Goal: Obtain resource: Download file/media

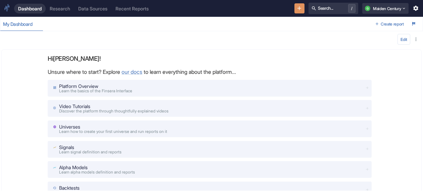
click at [256, 47] on div "Welcome to [GEOGRAPHIC_DATA]" at bounding box center [169, 52] width 332 height 14
click at [62, 7] on div "Research" at bounding box center [60, 9] width 20 height 6
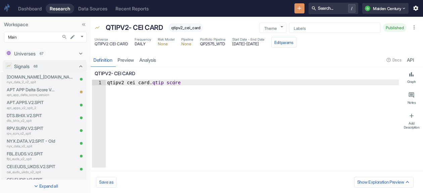
type textarea "x"
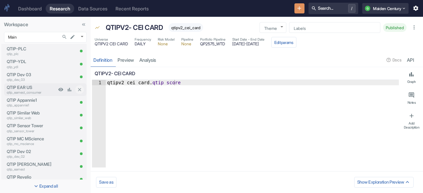
scroll to position [654, 0]
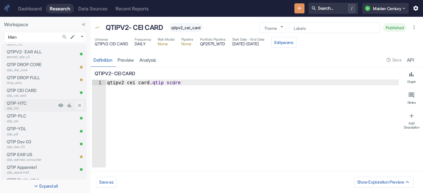
click at [32, 107] on p "qtip_htc" at bounding box center [32, 108] width 50 height 5
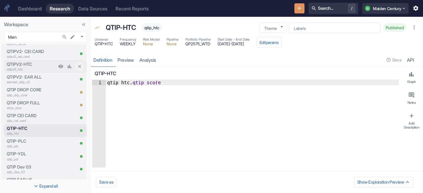
scroll to position [620, 0]
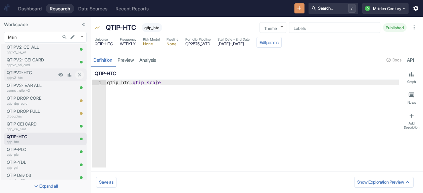
click at [31, 78] on p "qtipv2_htc" at bounding box center [32, 77] width 50 height 5
type textarea "x"
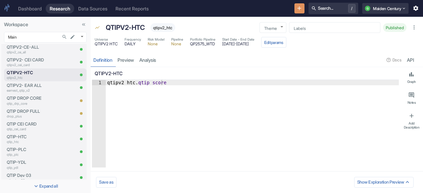
type textarea "x"
click at [151, 58] on link "analysis" at bounding box center [148, 60] width 22 height 14
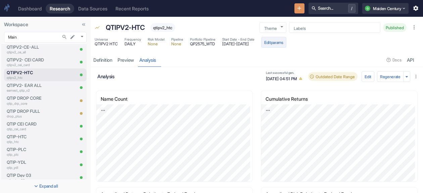
click at [286, 39] on button "Edit params" at bounding box center [273, 42] width 25 height 11
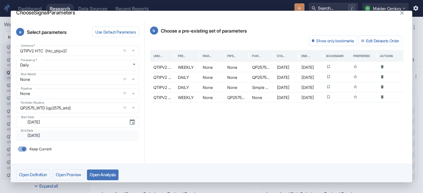
scroll to position [10, 0]
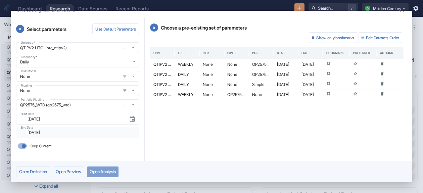
click at [104, 168] on button "Open Analysis" at bounding box center [103, 172] width 32 height 11
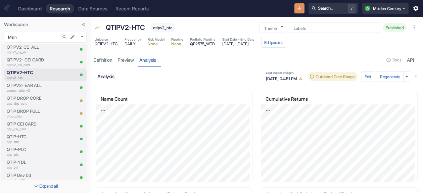
drag, startPoint x: 255, startPoint y: 44, endPoint x: 279, endPoint y: 43, distance: 24.2
click at [279, 43] on div "Universe QTIPV2 HTC Frequency DAILY Risk Model None Pipeline None Portfolio Pip…" at bounding box center [191, 42] width 192 height 11
click at [389, 76] on button "Regenerate" at bounding box center [390, 76] width 27 height 11
click at [413, 76] on icon "button" at bounding box center [415, 76] width 5 height 5
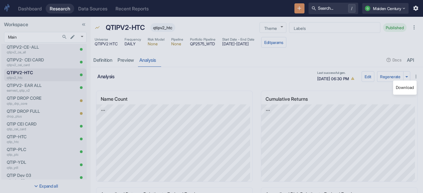
click at [213, 63] on div at bounding box center [211, 96] width 423 height 193
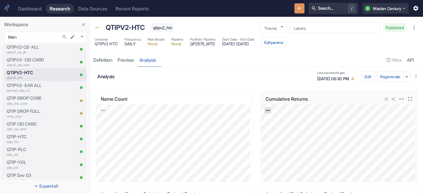
click at [266, 108] on icon "Export; Press ENTER to open" at bounding box center [268, 110] width 5 height 5
click at [285, 126] on link "CSV" at bounding box center [284, 128] width 19 height 7
click at [105, 110] on icon "Export; Press ENTER to open" at bounding box center [103, 110] width 5 height 5
click at [266, 110] on icon "Export; Press ENTER to open" at bounding box center [268, 110] width 5 height 5
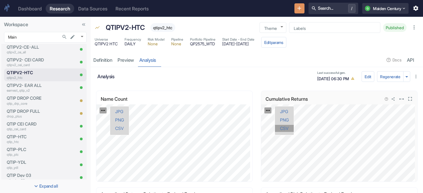
click at [283, 128] on link "CSV" at bounding box center [284, 128] width 19 height 7
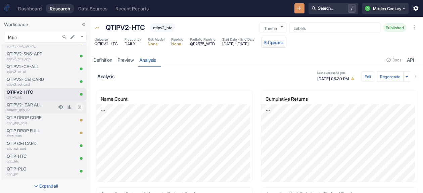
scroll to position [596, 0]
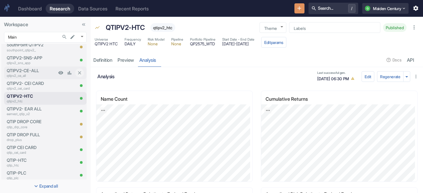
click at [41, 76] on p "qtipv2_ce_all" at bounding box center [32, 75] width 50 height 5
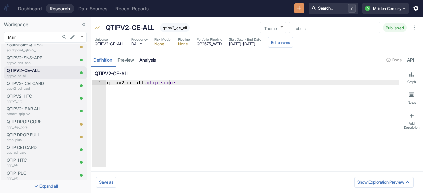
type textarea "x"
click at [152, 60] on link "analysis" at bounding box center [148, 60] width 22 height 14
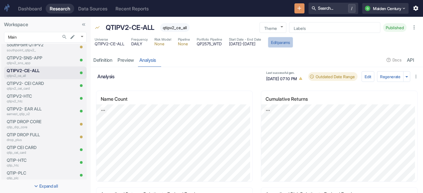
click at [293, 44] on button "Edit params" at bounding box center [280, 42] width 25 height 11
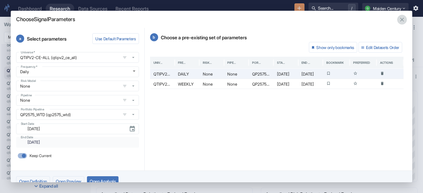
click at [400, 19] on icon "button" at bounding box center [402, 20] width 4 height 4
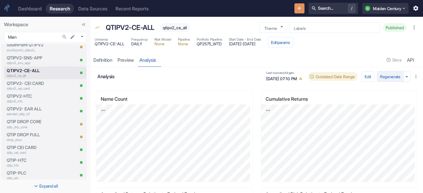
click at [384, 76] on button "Regenerate" at bounding box center [390, 76] width 27 height 11
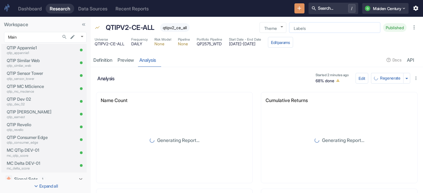
scroll to position [1634, 0]
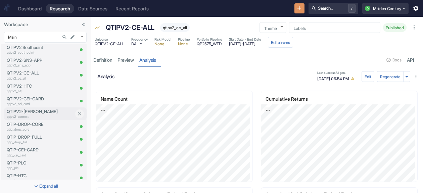
click at [32, 117] on p "qtipv2_earnest" at bounding box center [40, 116] width 67 height 5
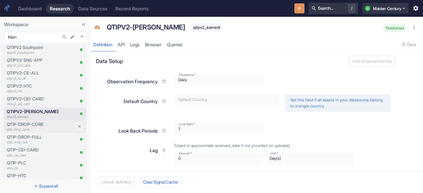
click at [42, 128] on p "qtip_drop_core" at bounding box center [40, 129] width 67 height 5
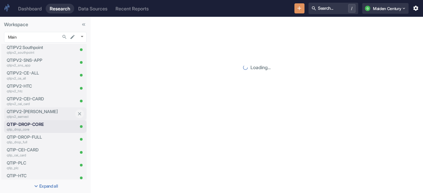
click at [48, 113] on p "QTIPV2-[PERSON_NAME]" at bounding box center [40, 111] width 67 height 6
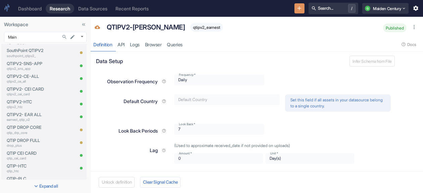
scroll to position [594, 0]
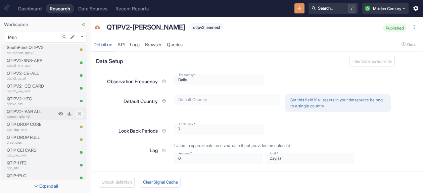
click at [32, 118] on p "earnest_qtip_v2" at bounding box center [32, 116] width 50 height 5
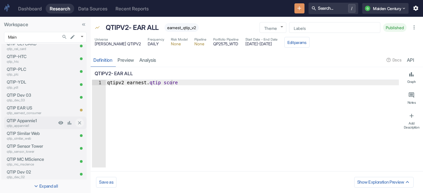
scroll to position [638, 0]
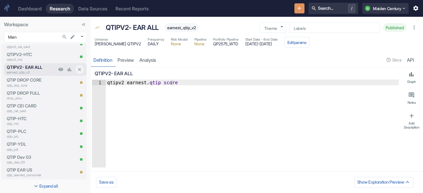
click at [30, 69] on p "QTIPV2- EAR ALL" at bounding box center [32, 67] width 50 height 6
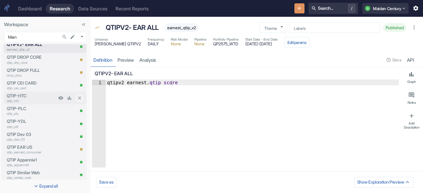
type textarea "x"
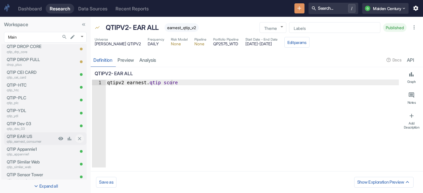
click at [36, 139] on p "QTIP EAR US" at bounding box center [32, 136] width 50 height 6
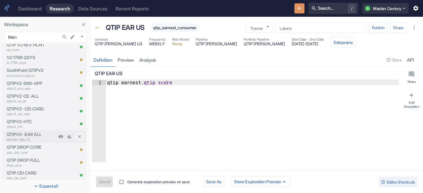
type textarea "x"
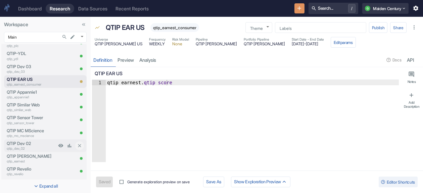
scroll to position [739, 0]
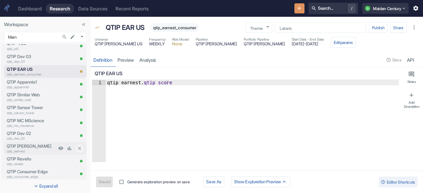
click at [34, 145] on p "QTIP [PERSON_NAME]" at bounding box center [32, 146] width 50 height 6
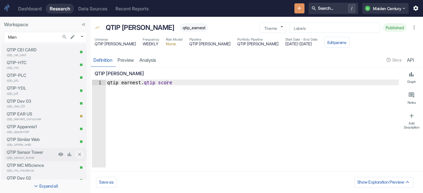
scroll to position [672, 0]
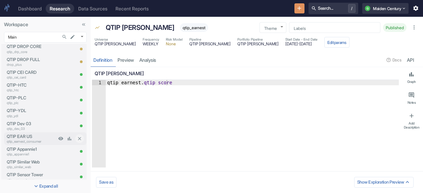
click at [34, 138] on p "QTIP EAR US" at bounding box center [32, 136] width 50 height 6
type textarea "x"
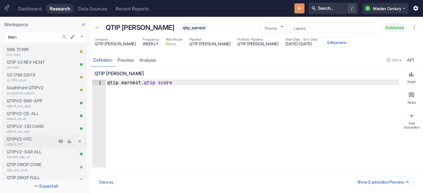
scroll to position [571, 0]
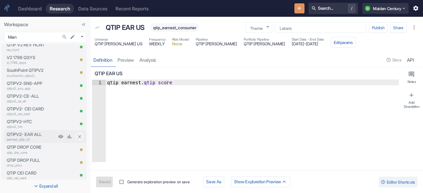
click at [32, 138] on p "earnest_qtip_v2" at bounding box center [32, 139] width 50 height 5
type textarea "x"
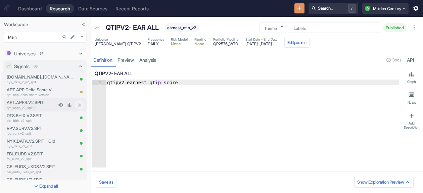
type textarea "x"
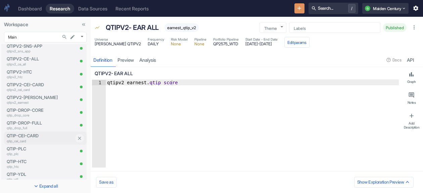
scroll to position [1670, 0]
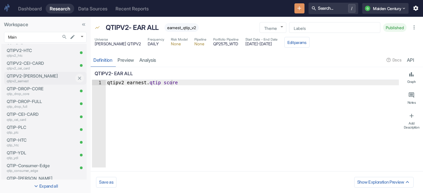
click at [42, 80] on p "qtipv2_earnest" at bounding box center [40, 81] width 67 height 5
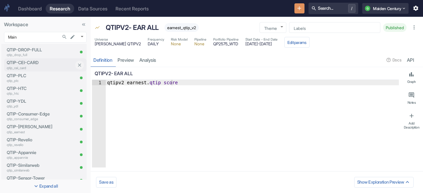
scroll to position [1768, 0]
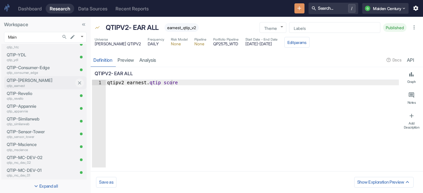
click at [36, 82] on p "QTIP-[PERSON_NAME]" at bounding box center [40, 80] width 67 height 6
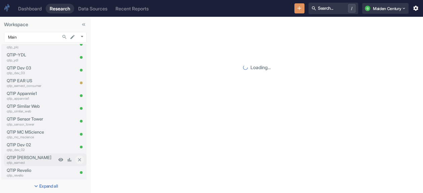
click at [39, 160] on p "qtip_earnest" at bounding box center [32, 162] width 50 height 5
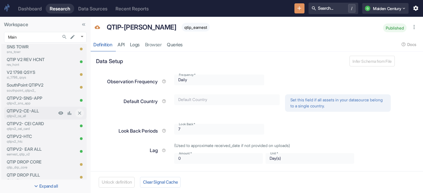
scroll to position [559, 0]
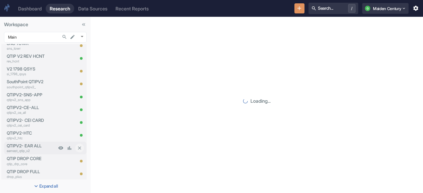
click at [40, 149] on p "earnest_qtip_v2" at bounding box center [32, 150] width 50 height 5
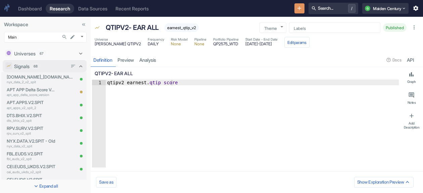
click at [78, 65] on icon at bounding box center [81, 66] width 6 height 6
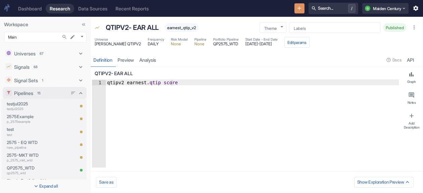
click at [78, 94] on icon at bounding box center [81, 93] width 6 height 6
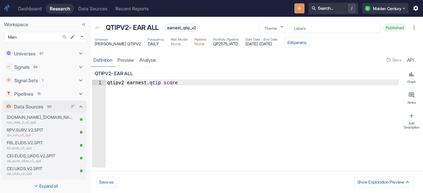
click at [78, 105] on icon at bounding box center [81, 106] width 6 height 6
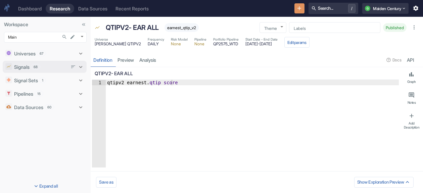
click at [48, 70] on div "Signals 68" at bounding box center [40, 66] width 53 height 7
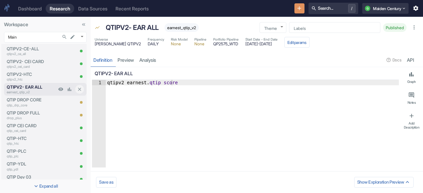
scroll to position [604, 0]
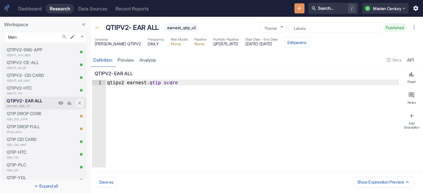
click at [36, 103] on p "QTIPV2- EAR ALL" at bounding box center [32, 101] width 50 height 6
type textarea "x"
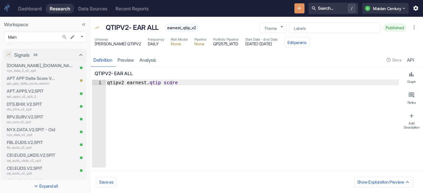
scroll to position [12, 0]
click at [37, 63] on p "[DOMAIN_NAME]_[DOMAIN_NAME]" at bounding box center [40, 65] width 67 height 6
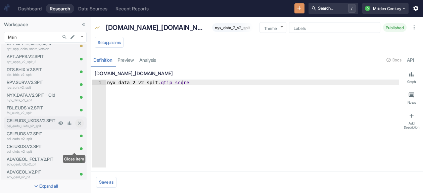
scroll to position [47, 0]
type textarea "x"
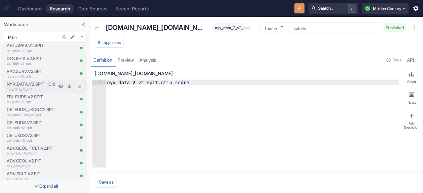
scroll to position [59, 0]
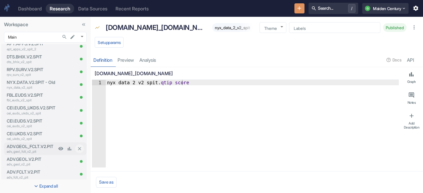
click at [35, 143] on p "ADV.GEOL_FCLT.V2.PIT" at bounding box center [32, 146] width 50 height 6
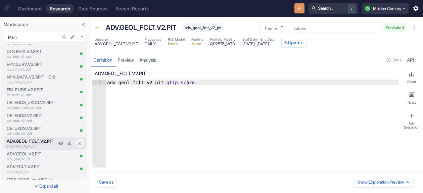
scroll to position [65, 0]
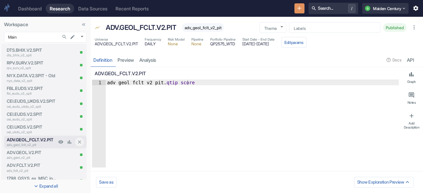
type textarea "x"
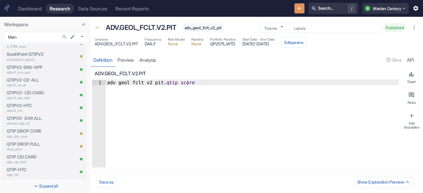
scroll to position [598, 0]
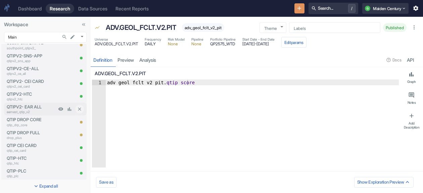
click at [40, 105] on p "QTIPV2- EAR ALL" at bounding box center [32, 107] width 50 height 6
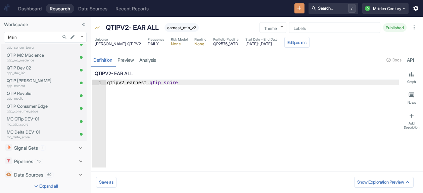
type textarea "x"
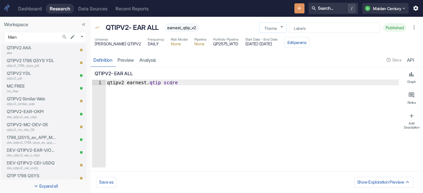
scroll to position [234, 0]
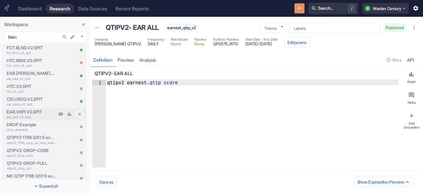
click at [28, 116] on p "ear_vkpi_v2_spit_" at bounding box center [32, 117] width 50 height 5
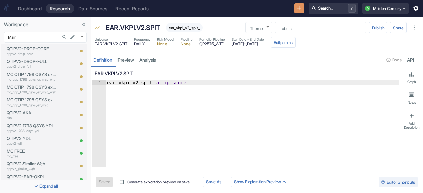
scroll to position [335, 0]
type textarea "x"
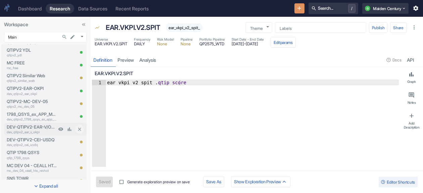
scroll to position [425, 0]
click at [36, 130] on p "dev_qtipv2_ear_v_okpi" at bounding box center [32, 131] width 50 height 5
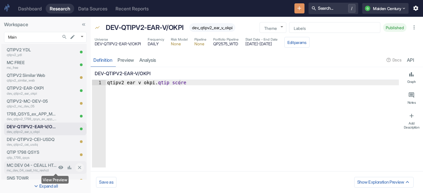
type textarea "x"
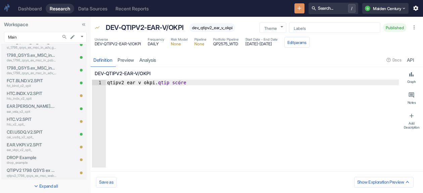
scroll to position [598, 0]
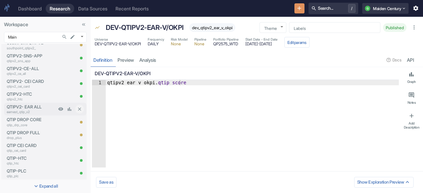
click at [39, 110] on p "earnest_qtip_v2" at bounding box center [32, 111] width 50 height 5
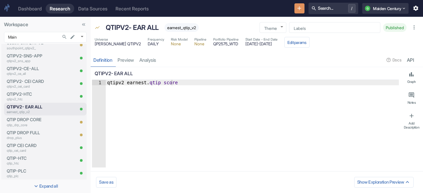
type textarea "x"
click at [156, 59] on link "analysis" at bounding box center [148, 60] width 22 height 14
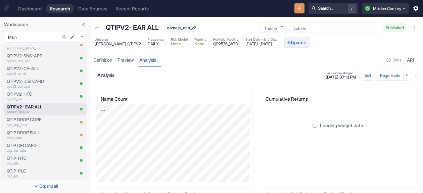
click at [310, 44] on button "Edit params" at bounding box center [296, 42] width 25 height 11
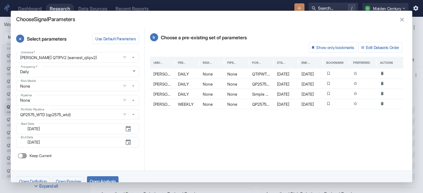
click at [23, 155] on input "Keep Current" at bounding box center [20, 155] width 16 height 5
checkbox input "true"
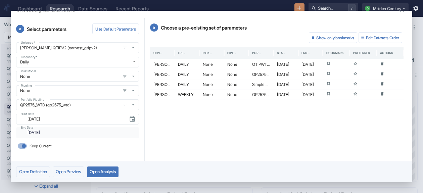
click at [117, 171] on button "Open Analysis" at bounding box center [103, 172] width 32 height 11
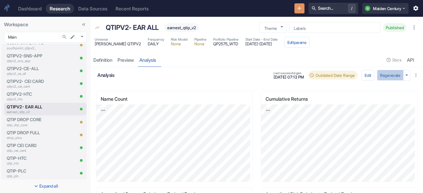
click at [384, 78] on button "Regenerate" at bounding box center [390, 75] width 27 height 11
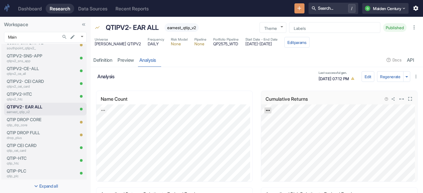
click at [266, 110] on icon "Export; Press ENTER to open" at bounding box center [268, 110] width 5 height 5
click at [281, 129] on link "CSV" at bounding box center [284, 128] width 19 height 7
click at [105, 109] on icon "Export; Press ENTER to open" at bounding box center [103, 110] width 5 height 5
click at [116, 129] on link "CSV" at bounding box center [119, 128] width 19 height 7
click at [305, 46] on button "Edit params" at bounding box center [296, 42] width 25 height 11
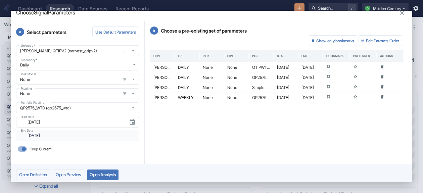
scroll to position [10, 0]
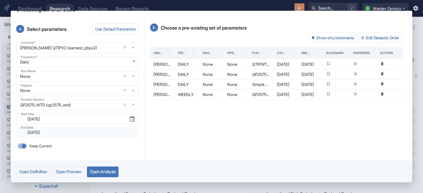
click at [418, 37] on div "Choose Signal Parameters a Select parameters Use Default Parameters Universe   …" at bounding box center [211, 96] width 423 height 193
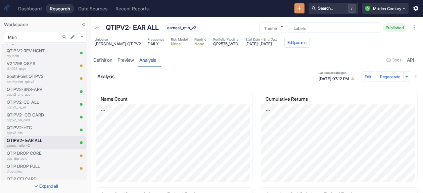
scroll to position [401, 0]
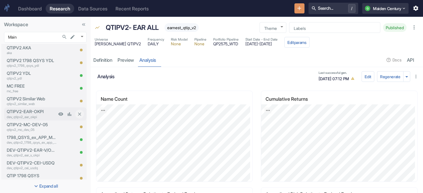
click at [43, 113] on p "QTIPV2-EAR-OKPI" at bounding box center [32, 111] width 50 height 6
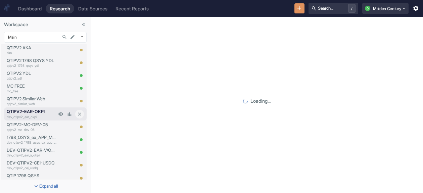
click at [21, 108] on p "QTIPV2-EAR-OKPI" at bounding box center [32, 111] width 50 height 6
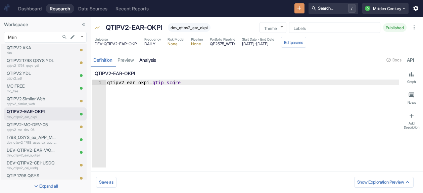
type textarea "x"
click at [148, 60] on link "analysis" at bounding box center [148, 60] width 22 height 14
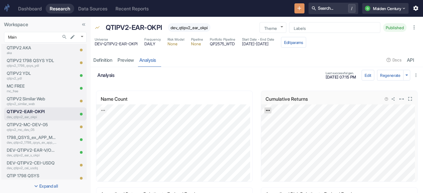
click at [266, 110] on icon "Export; Press ENTER to open" at bounding box center [268, 110] width 4 height 1
click at [283, 131] on link "CSV" at bounding box center [284, 128] width 19 height 7
click at [102, 108] on icon "Export; Press ENTER to open" at bounding box center [103, 110] width 5 height 5
click at [120, 130] on link "CSV" at bounding box center [119, 128] width 19 height 7
click at [355, 45] on div "Universe DEV-QTIPV2-EAR-OKPI Frequency DAILY Risk Model None Pipeline None Port…" at bounding box center [257, 43] width 332 height 15
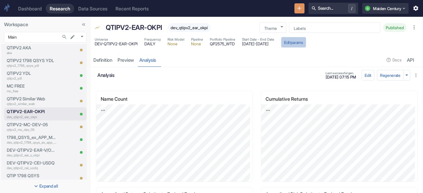
click at [306, 45] on button "Edit params" at bounding box center [293, 42] width 25 height 11
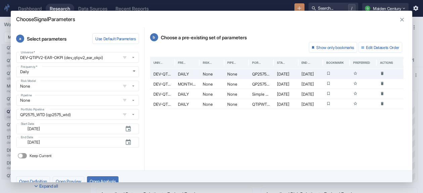
click at [24, 157] on input "Keep Current" at bounding box center [20, 155] width 16 height 5
checkbox input "true"
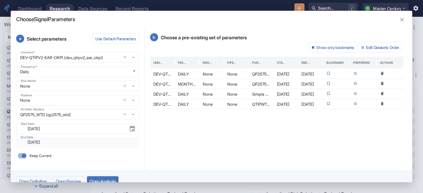
scroll to position [10, 0]
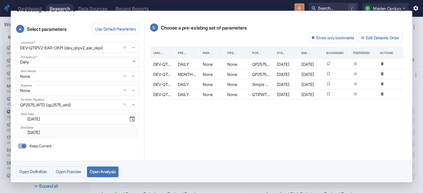
click at [114, 168] on button "Open Analysis" at bounding box center [103, 172] width 32 height 11
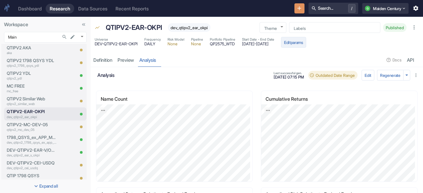
click at [306, 40] on button "Edit params" at bounding box center [293, 42] width 25 height 11
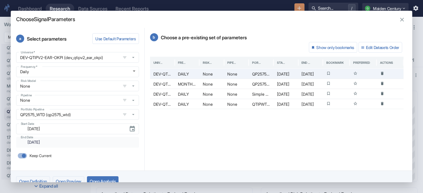
scroll to position [10, 0]
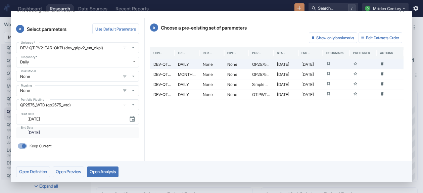
click at [118, 172] on button "Open Analysis" at bounding box center [103, 172] width 32 height 11
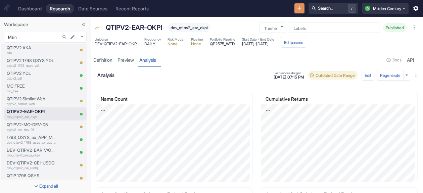
click at [382, 77] on button "Regenerate" at bounding box center [390, 75] width 27 height 11
click at [268, 110] on link "Export; Press ENTER to open" at bounding box center [268, 110] width 7 height 6
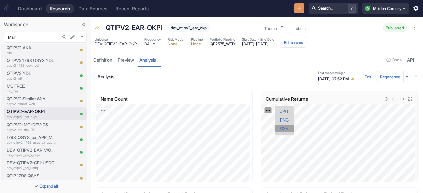
click at [280, 126] on link "CSV" at bounding box center [284, 128] width 19 height 7
click at [103, 110] on icon "Export; Press ENTER to open" at bounding box center [103, 110] width 4 height 1
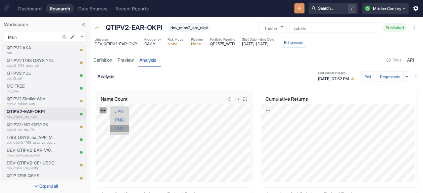
click at [118, 130] on link "CSV" at bounding box center [119, 128] width 19 height 7
